Goal: Transaction & Acquisition: Purchase product/service

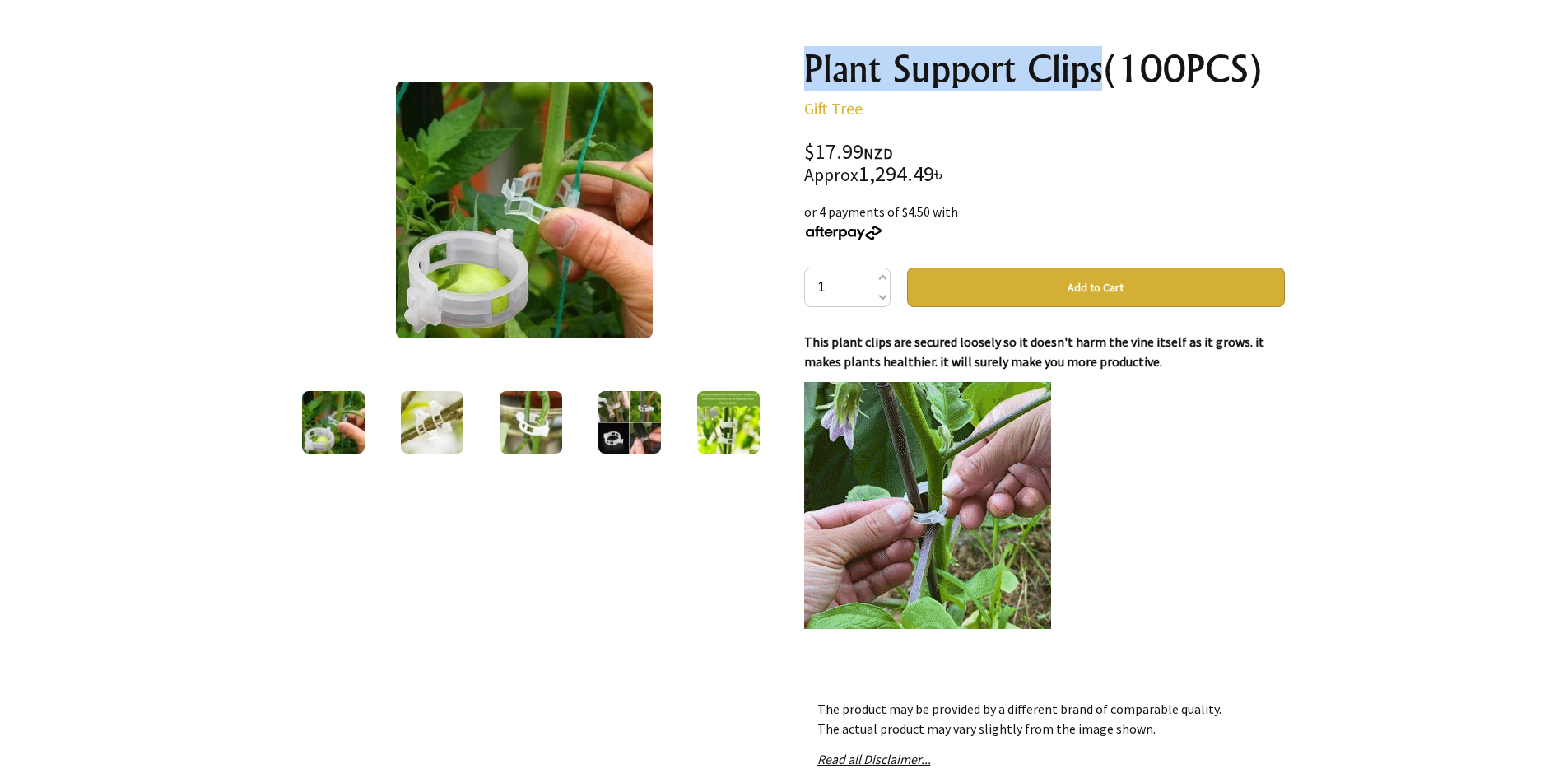
drag, startPoint x: 806, startPoint y: 73, endPoint x: 1101, endPoint y: 89, distance: 295.4
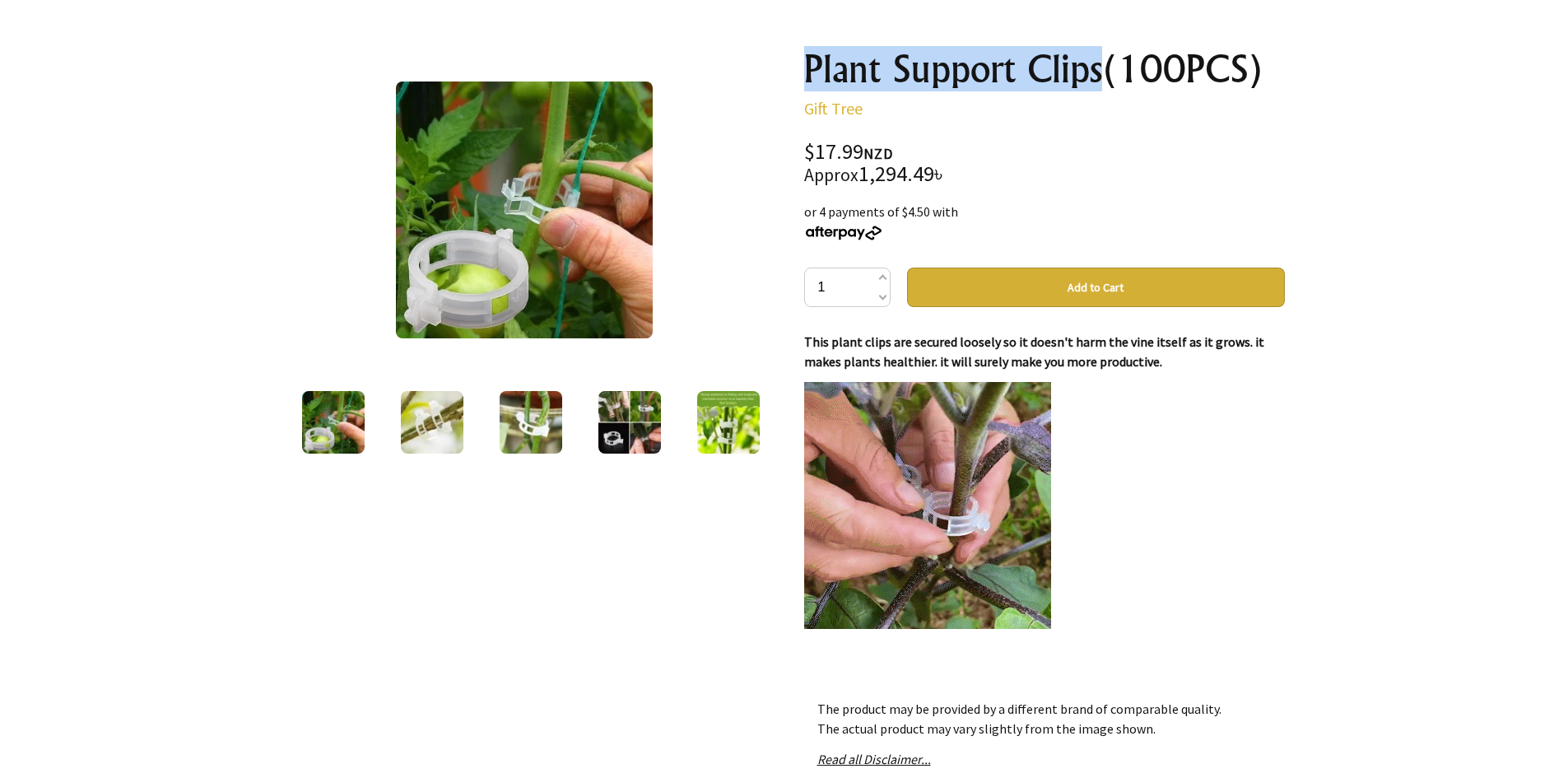
click at [1106, 89] on h1 "Plant Support Clips(100PCS)" at bounding box center [1045, 69] width 481 height 39
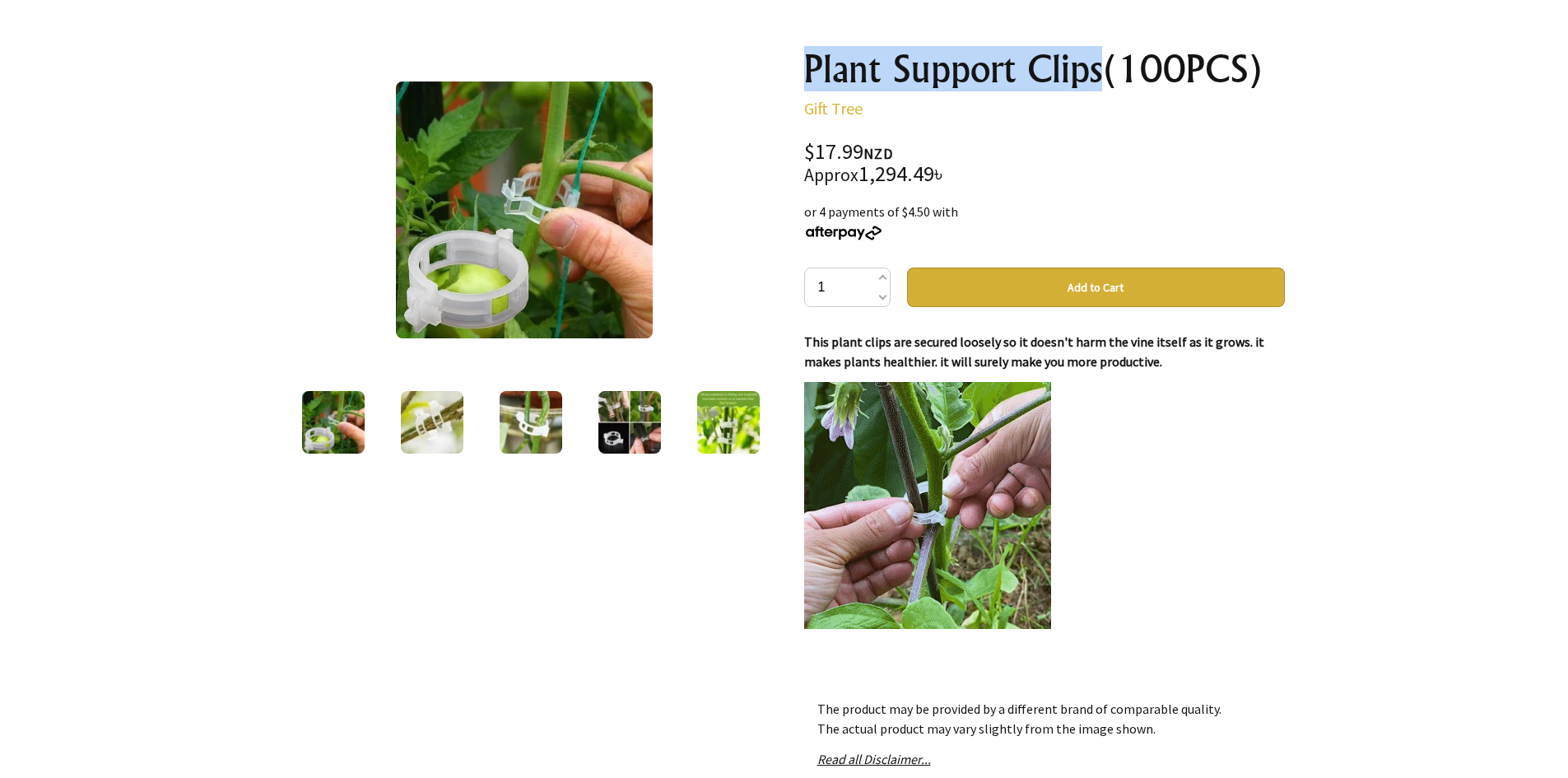
copy h1 "Plant Support Clips"
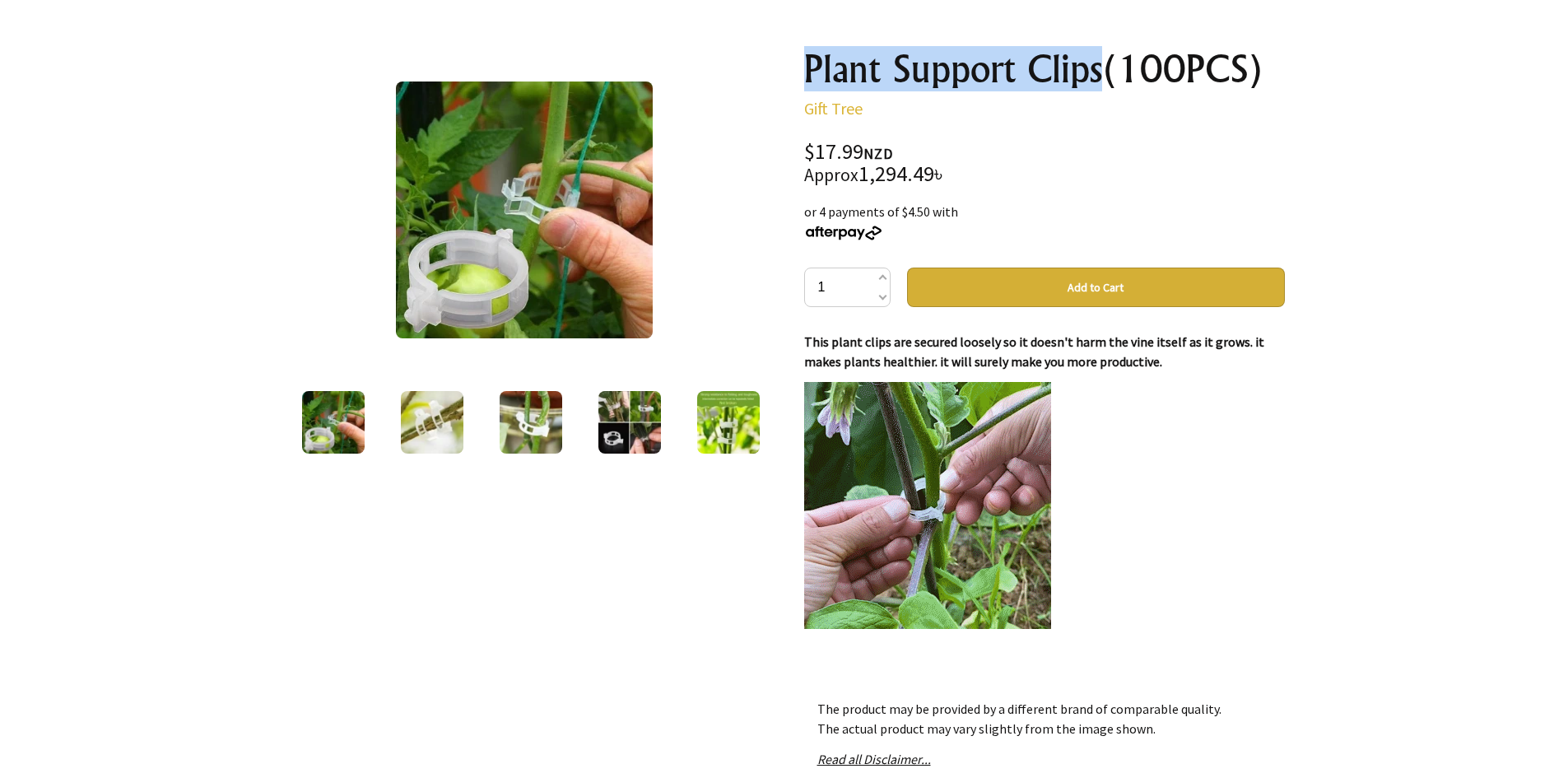
drag, startPoint x: 392, startPoint y: 427, endPoint x: 450, endPoint y: 427, distance: 58.0
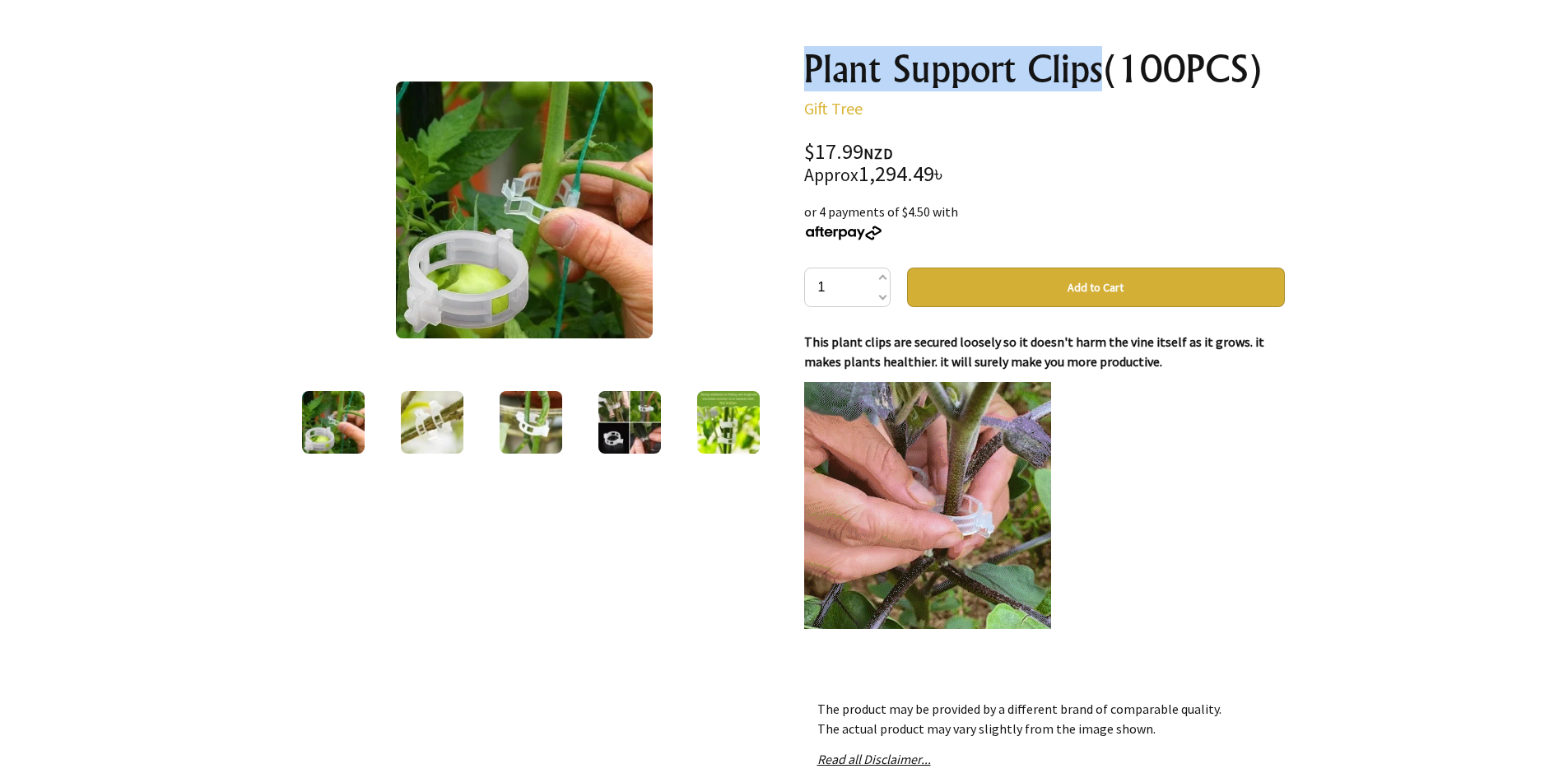
click at [393, 427] on div at bounding box center [431, 422] width 99 height 69
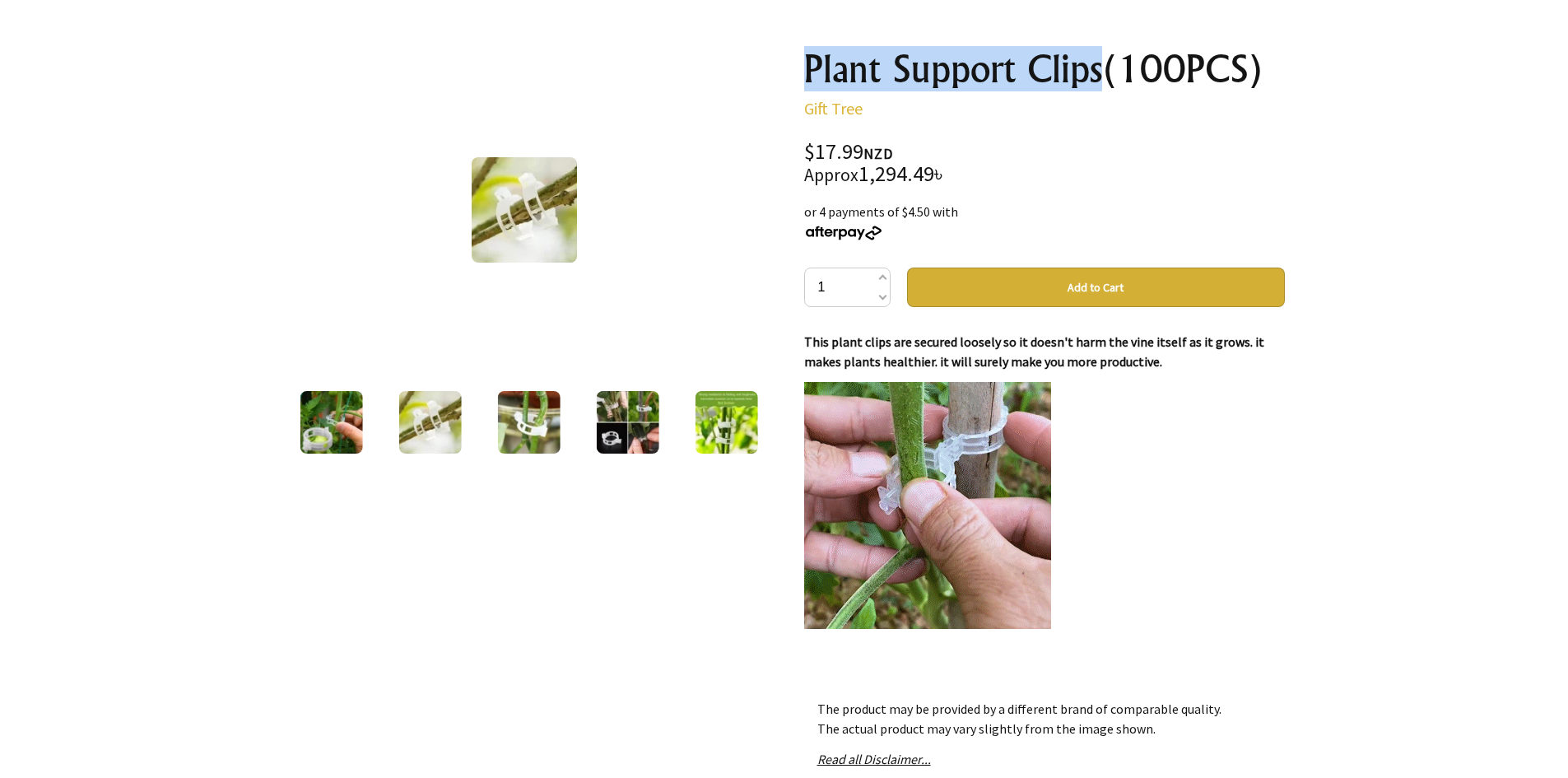
click at [450, 427] on div at bounding box center [522, 422] width 481 height 69
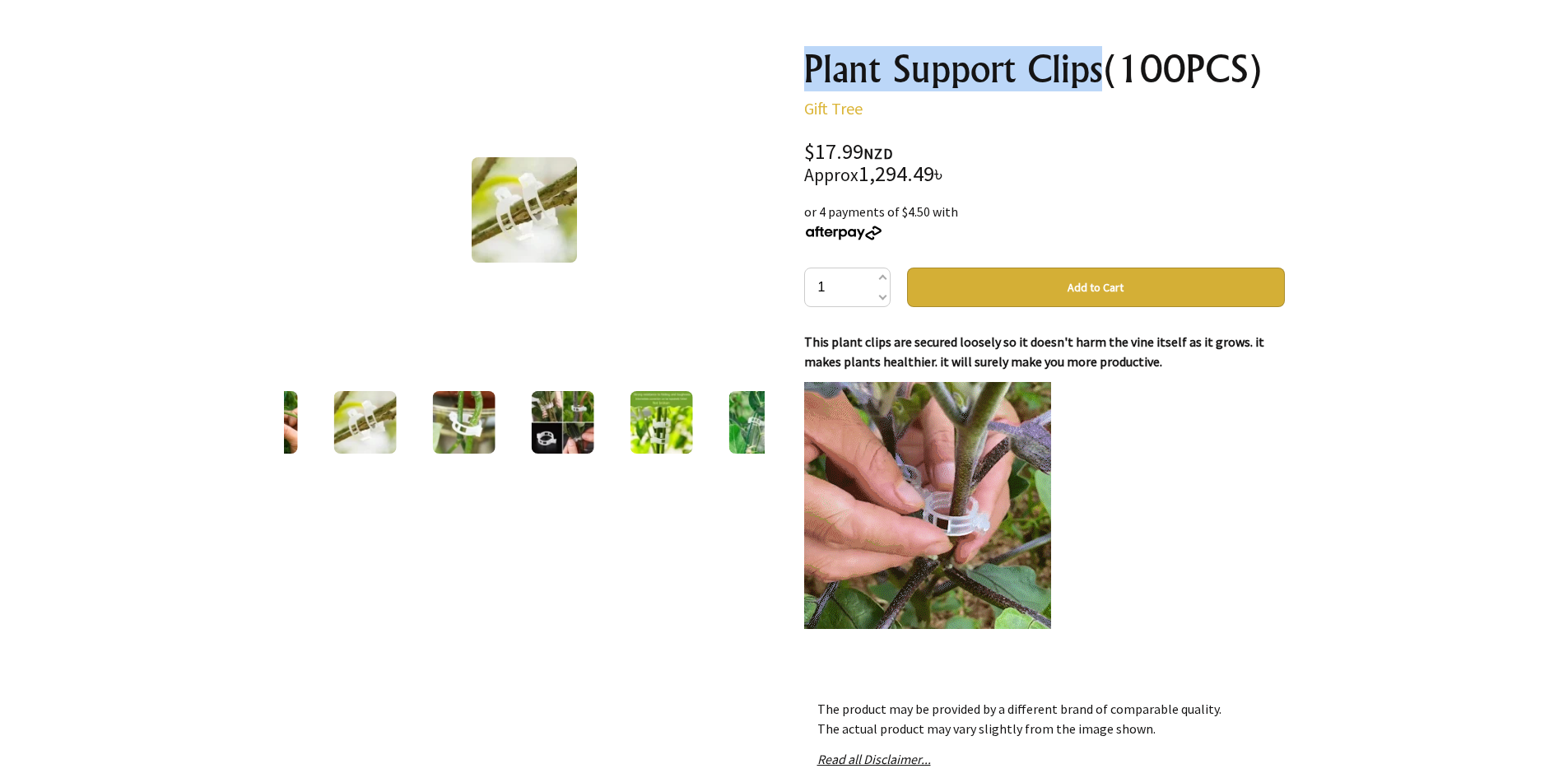
click at [458, 423] on img at bounding box center [463, 422] width 62 height 62
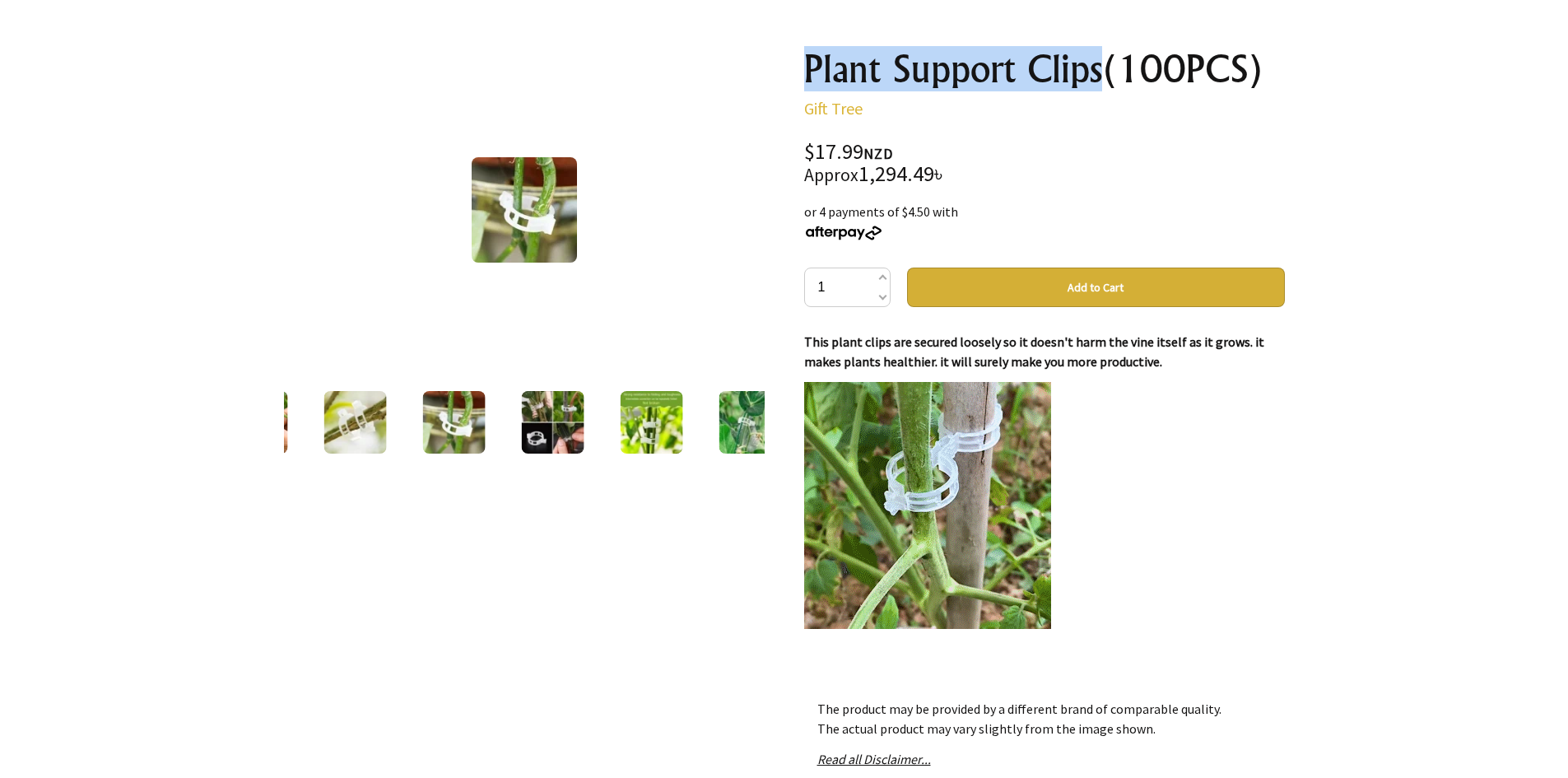
click at [521, 423] on img at bounding box center [552, 422] width 62 height 62
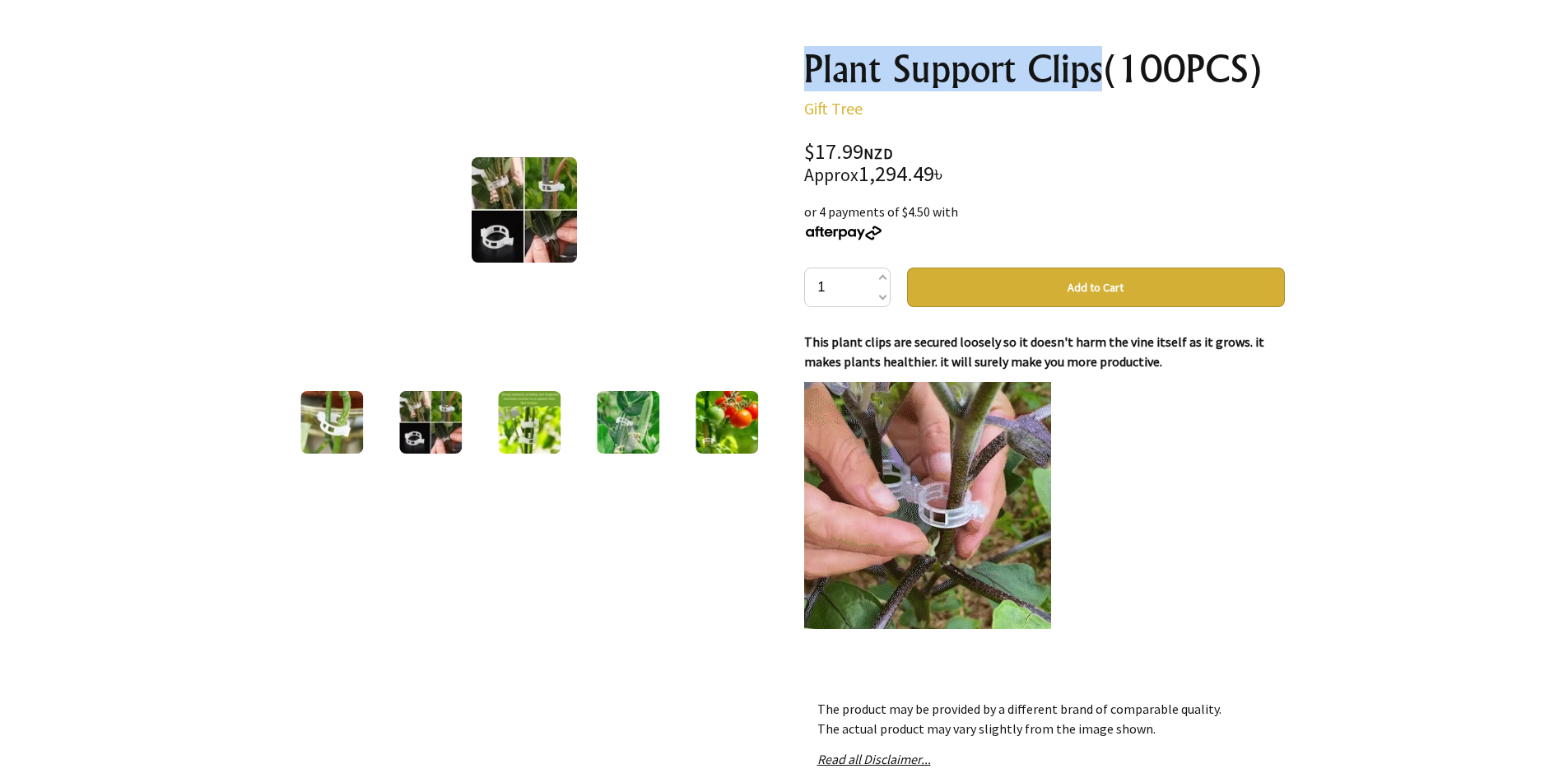
click at [514, 420] on img at bounding box center [529, 422] width 62 height 62
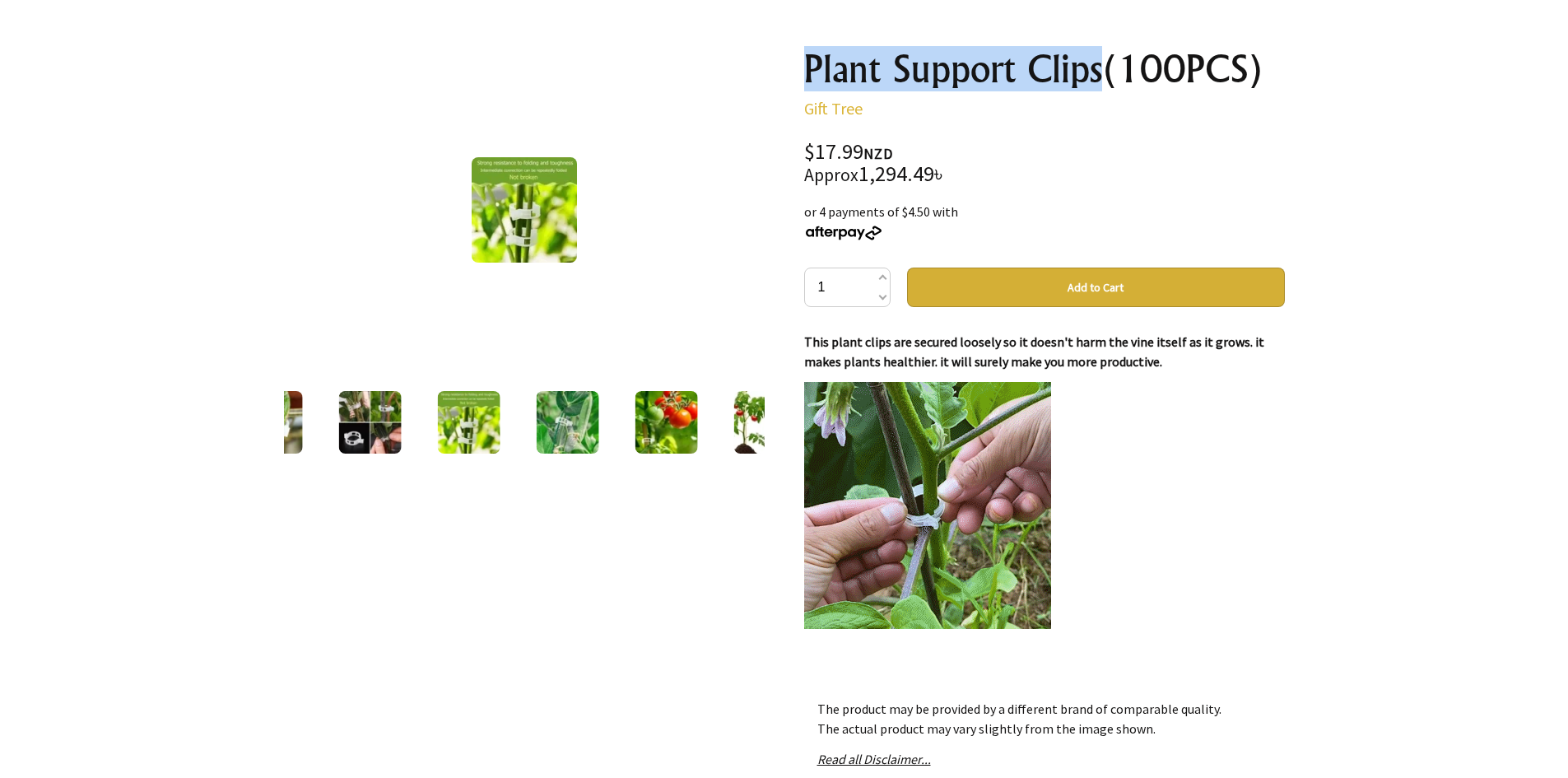
click at [567, 419] on img at bounding box center [566, 422] width 62 height 62
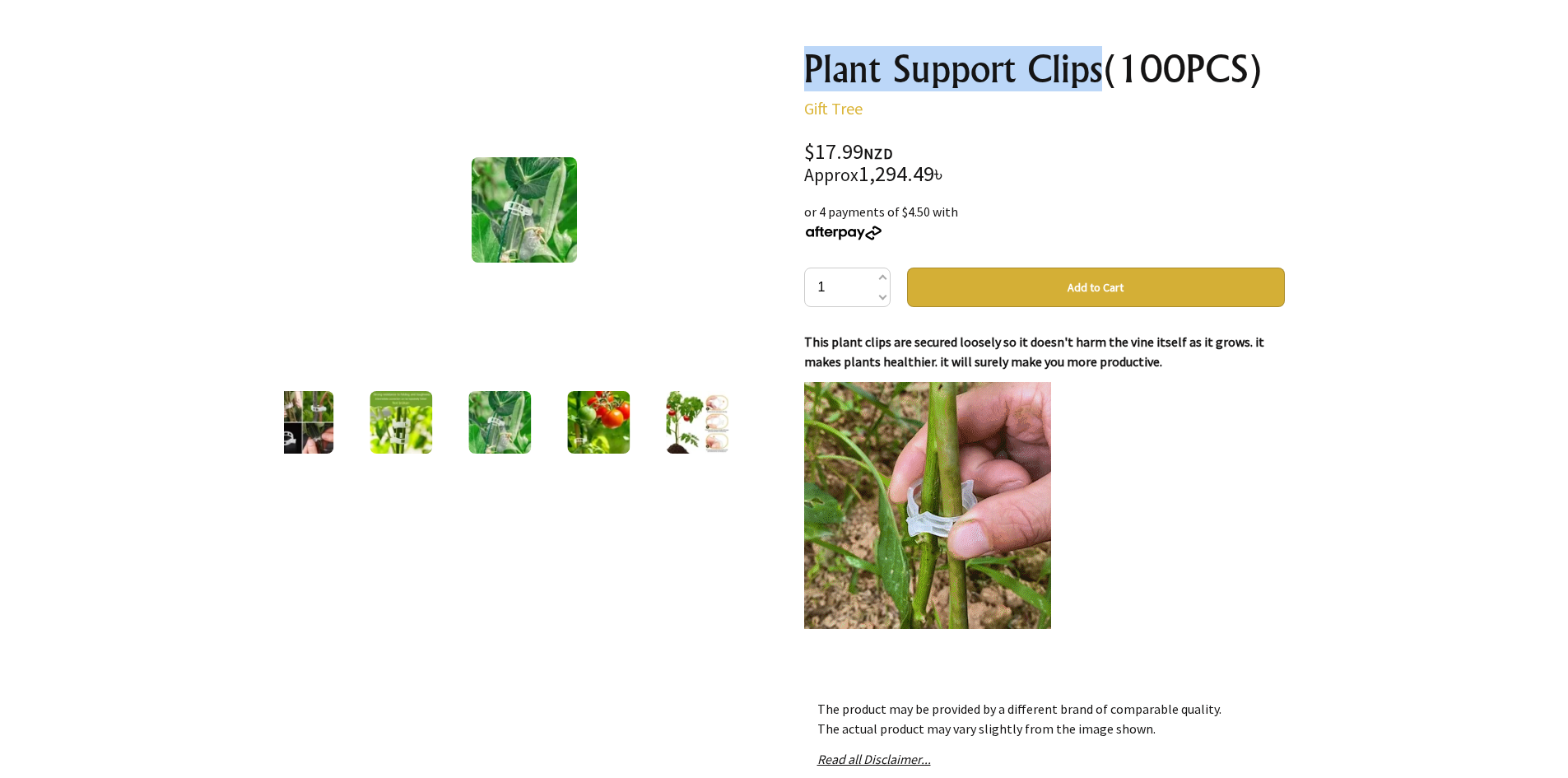
click at [612, 421] on img at bounding box center [598, 422] width 62 height 62
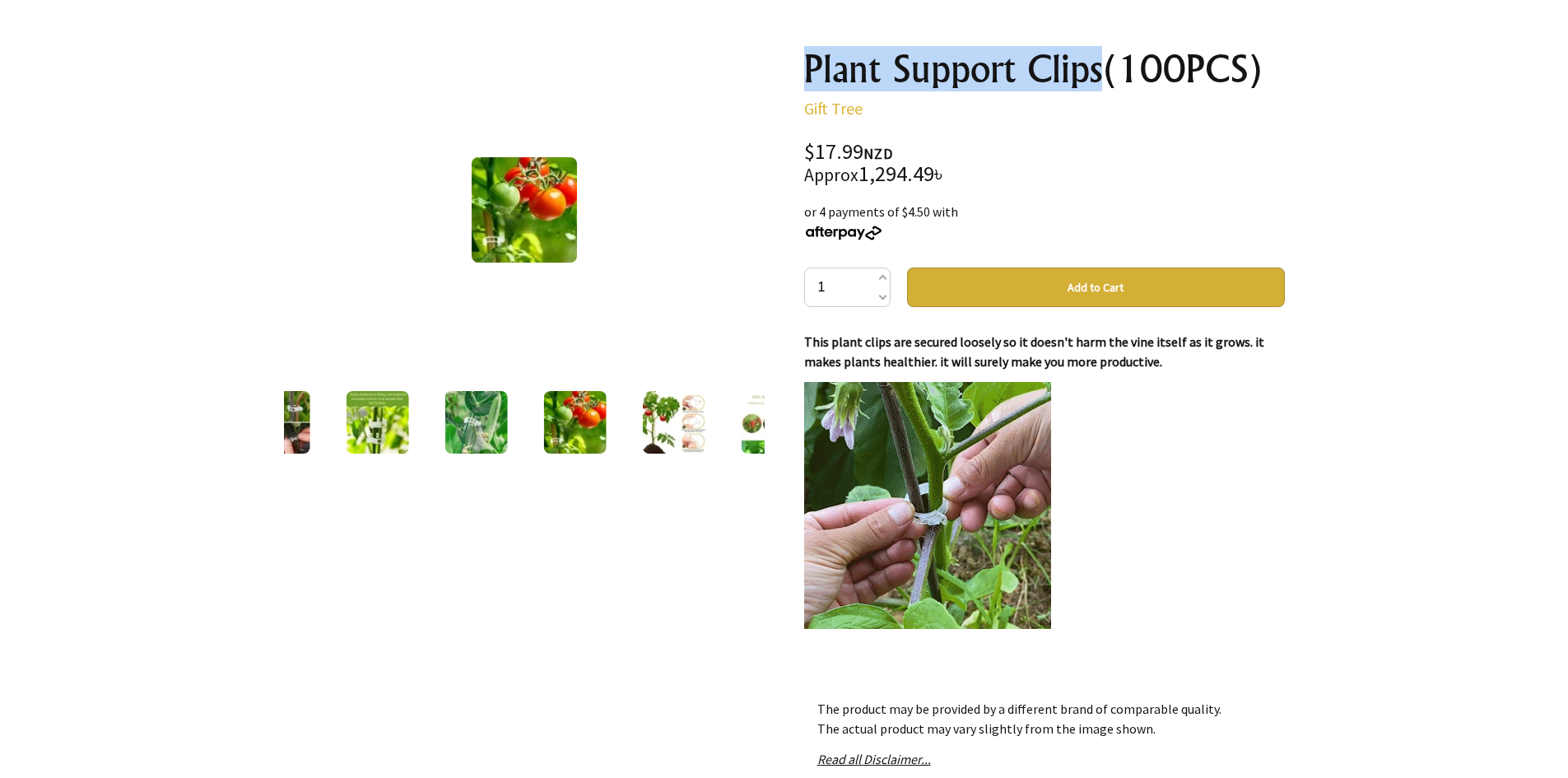
click at [642, 420] on img at bounding box center [673, 422] width 62 height 62
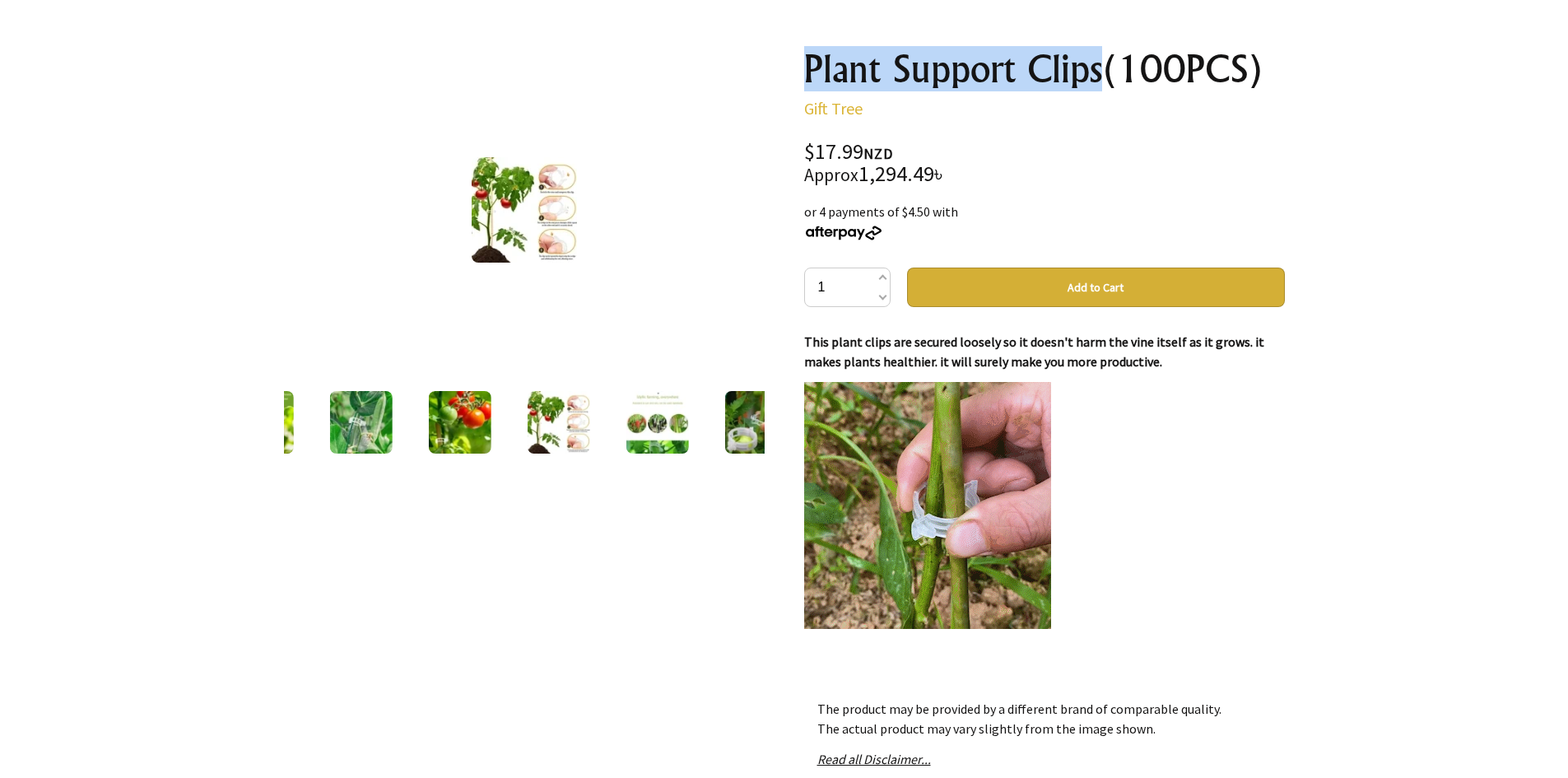
click at [657, 424] on img at bounding box center [657, 422] width 62 height 62
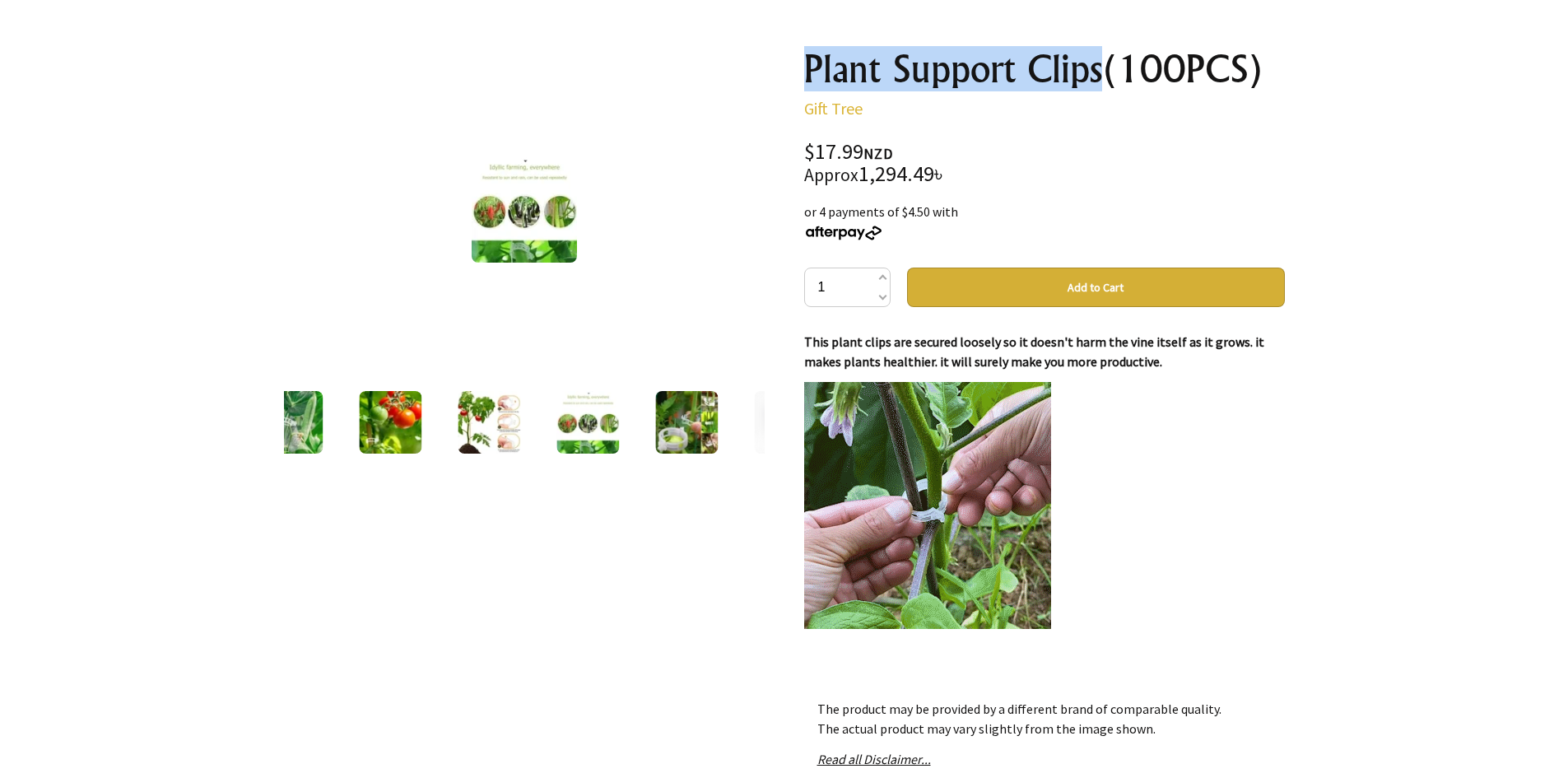
click at [665, 423] on img at bounding box center [686, 422] width 62 height 62
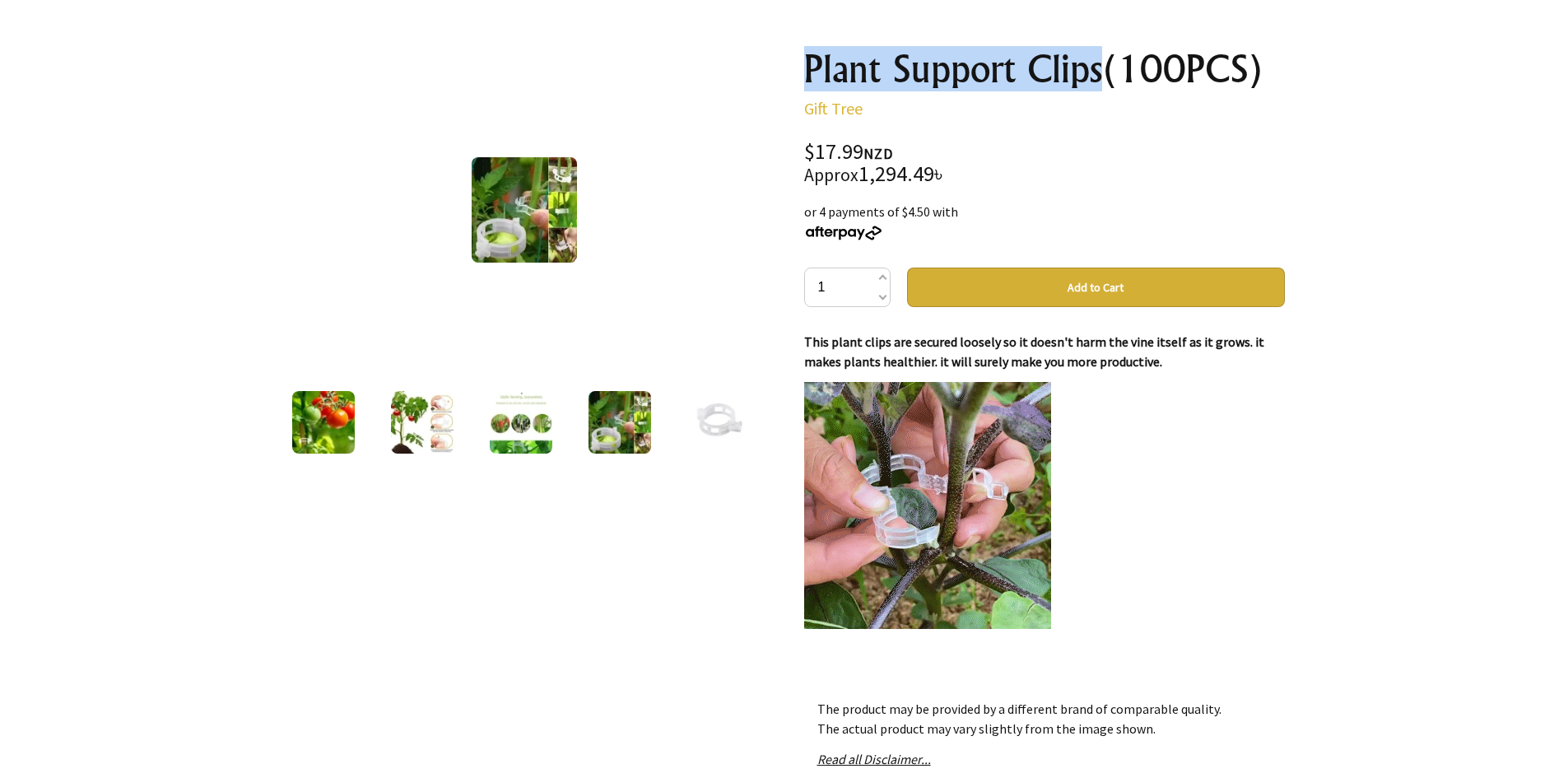
copy h1 "Plant Support Clips"
